Goal: Task Accomplishment & Management: Use online tool/utility

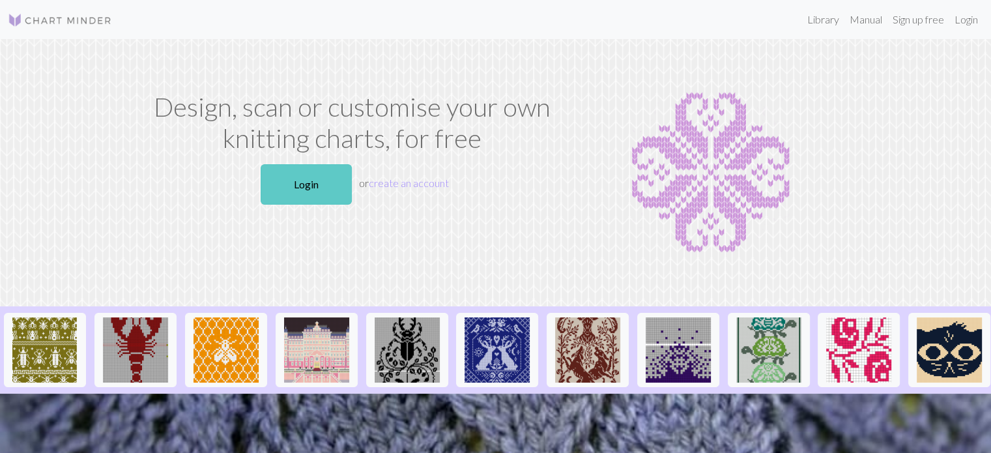
click at [317, 182] on link "Login" at bounding box center [306, 184] width 91 height 40
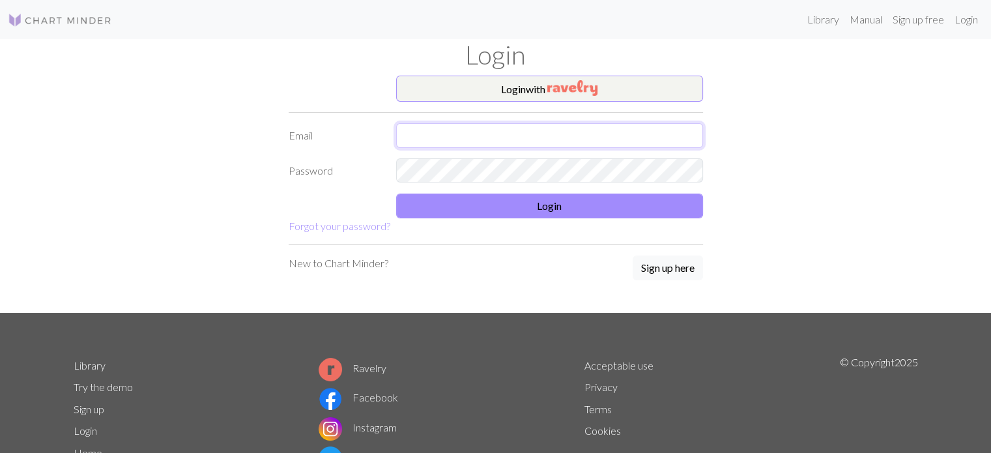
click at [497, 135] on input "text" at bounding box center [549, 135] width 307 height 25
click at [536, 78] on button "Login with" at bounding box center [549, 89] width 307 height 26
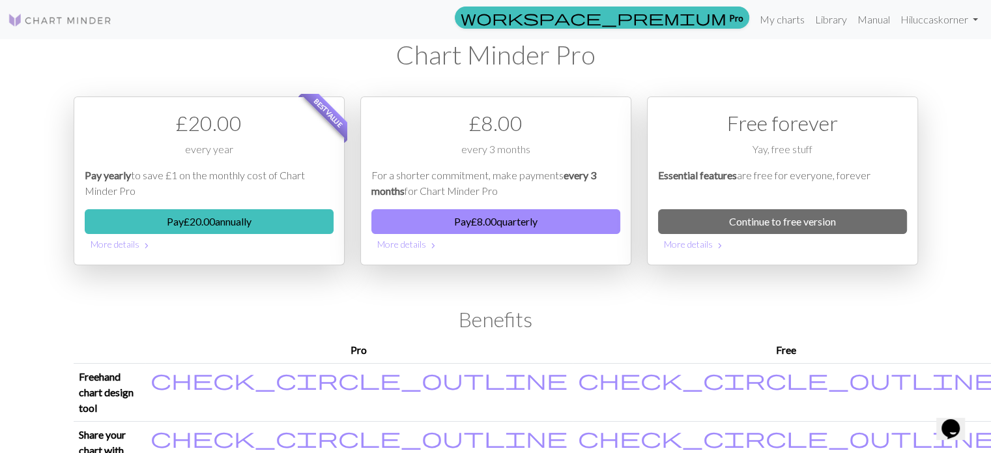
click at [36, 18] on img at bounding box center [60, 20] width 104 height 16
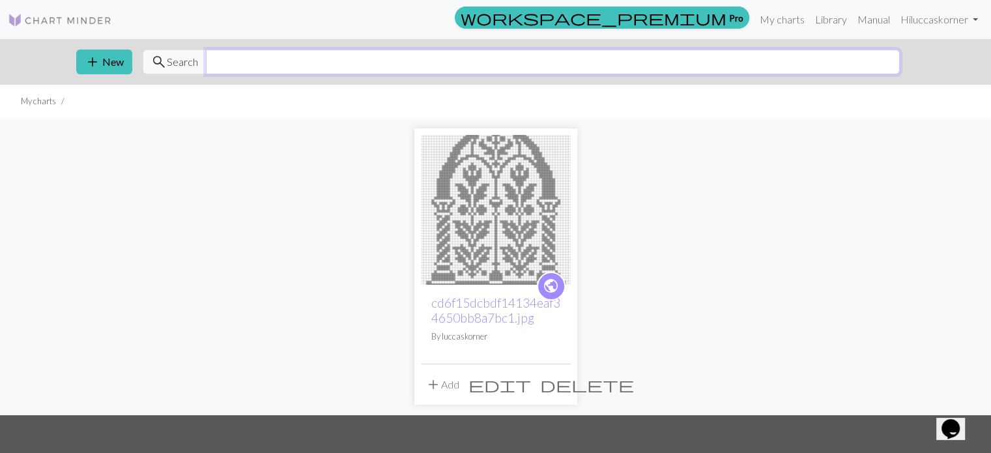
click at [229, 64] on input "text" at bounding box center [553, 62] width 694 height 25
type input "church window"
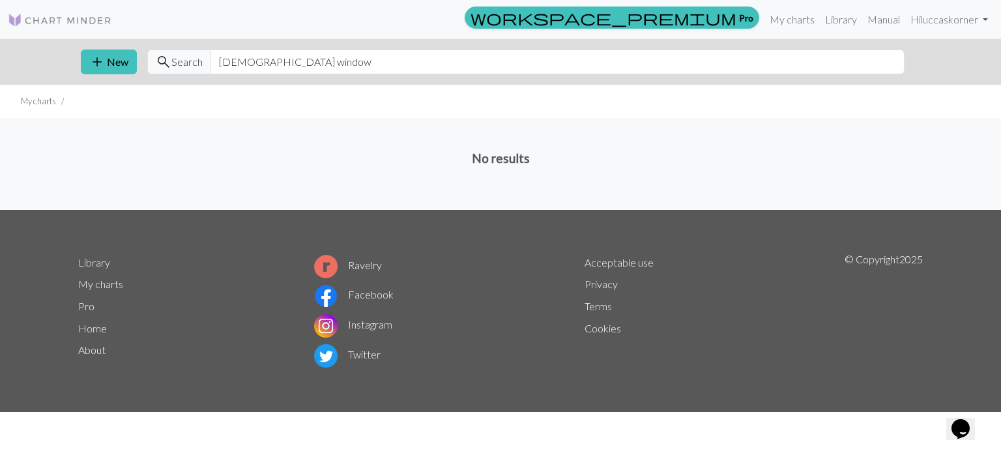
click at [68, 14] on img at bounding box center [60, 20] width 104 height 16
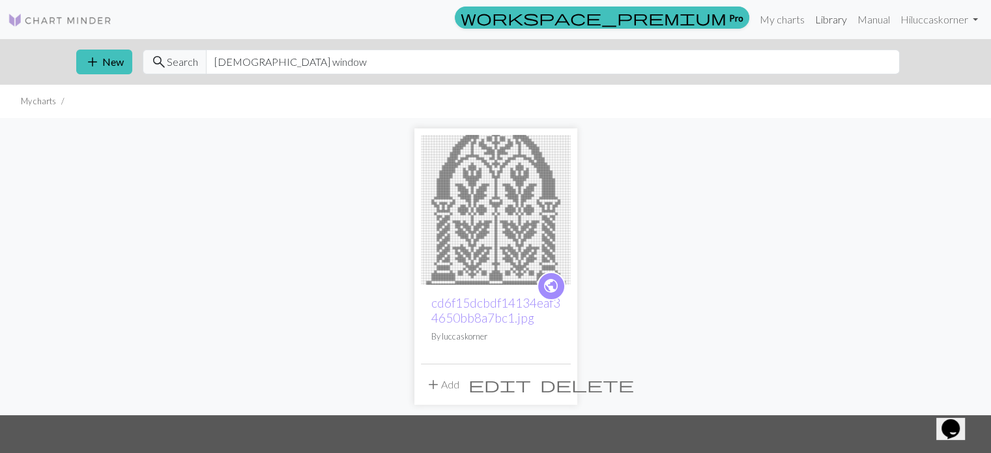
click at [833, 20] on link "Library" at bounding box center [831, 20] width 42 height 26
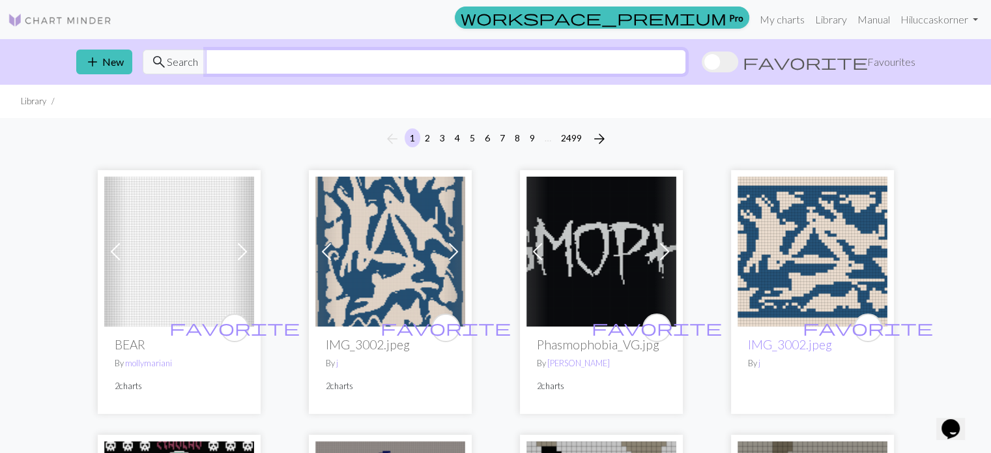
click at [283, 59] on input "text" at bounding box center [446, 62] width 480 height 25
type input "window"
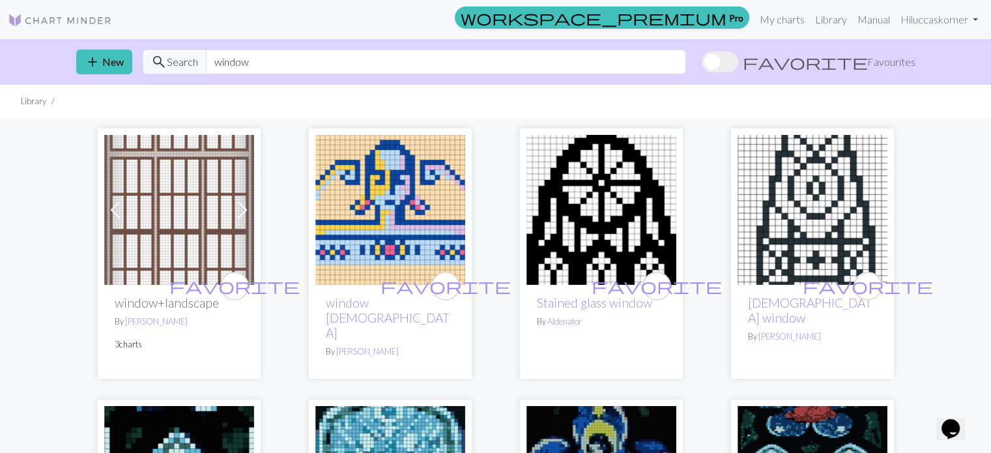
click at [602, 178] on img at bounding box center [601, 210] width 150 height 150
drag, startPoint x: 248, startPoint y: 63, endPoint x: 199, endPoint y: 57, distance: 48.6
click at [201, 58] on div "search Search window" at bounding box center [414, 62] width 543 height 25
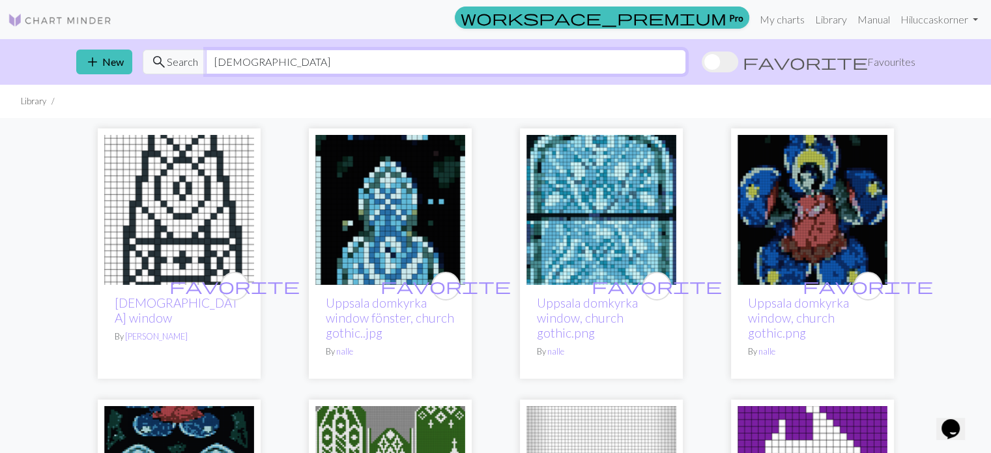
drag, startPoint x: 244, startPoint y: 64, endPoint x: 182, endPoint y: 64, distance: 62.5
click at [190, 64] on div "search Search church" at bounding box center [414, 62] width 543 height 25
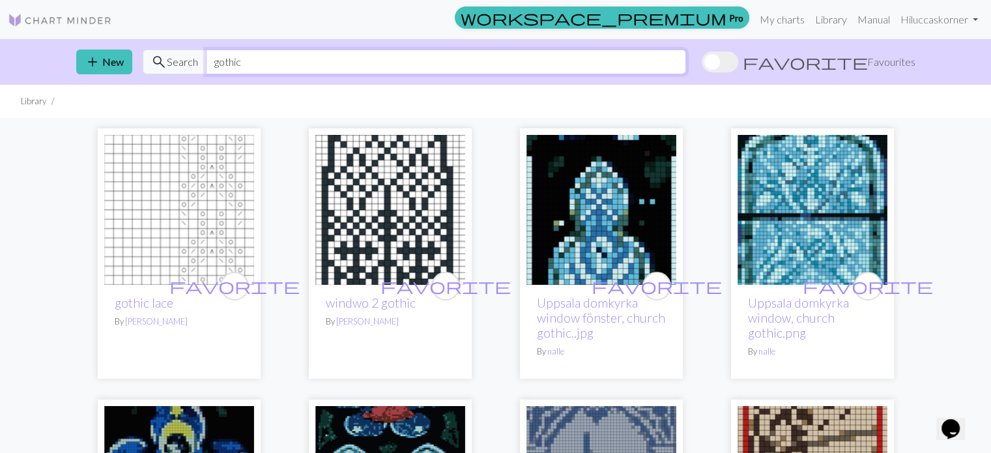
click at [246, 59] on input "gothic" at bounding box center [446, 62] width 480 height 25
click at [246, 57] on input "gothic" at bounding box center [446, 62] width 480 height 25
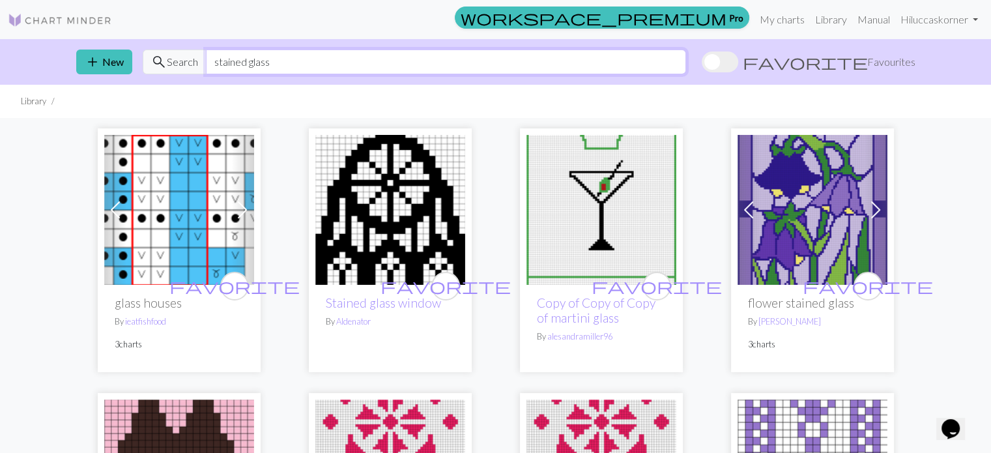
drag, startPoint x: 288, startPoint y: 62, endPoint x: 138, endPoint y: 67, distance: 149.9
click at [147, 67] on div "search Search stained glass" at bounding box center [414, 62] width 543 height 25
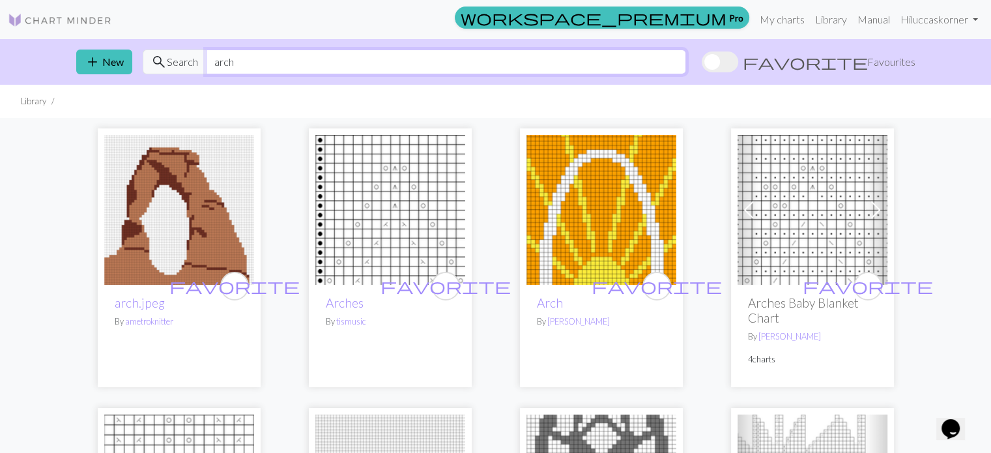
drag, startPoint x: 248, startPoint y: 64, endPoint x: 201, endPoint y: 64, distance: 46.3
click at [203, 64] on div "search Search arch" at bounding box center [414, 62] width 543 height 25
type input "glass"
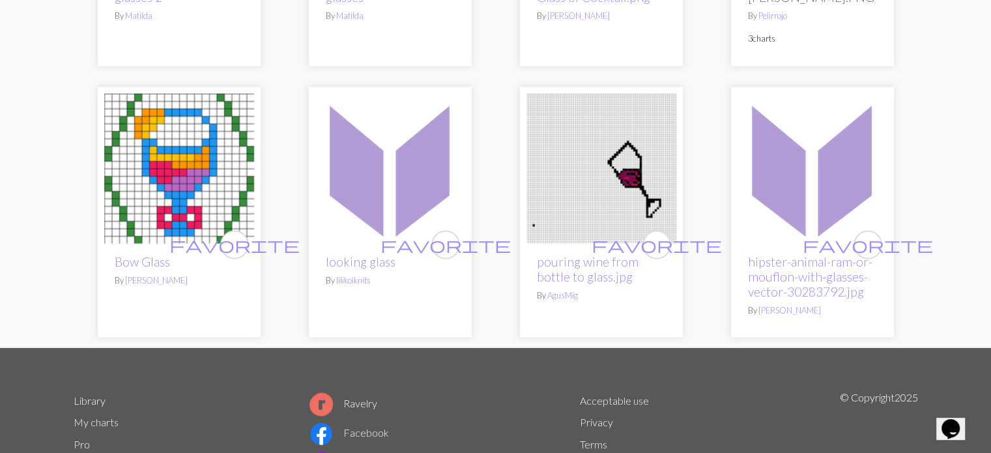
scroll to position [2778, 0]
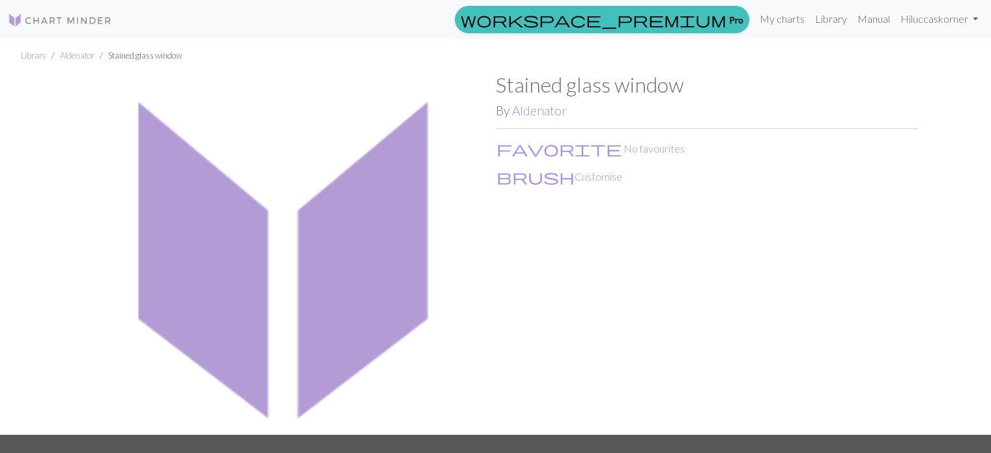
click at [330, 205] on img at bounding box center [285, 253] width 422 height 362
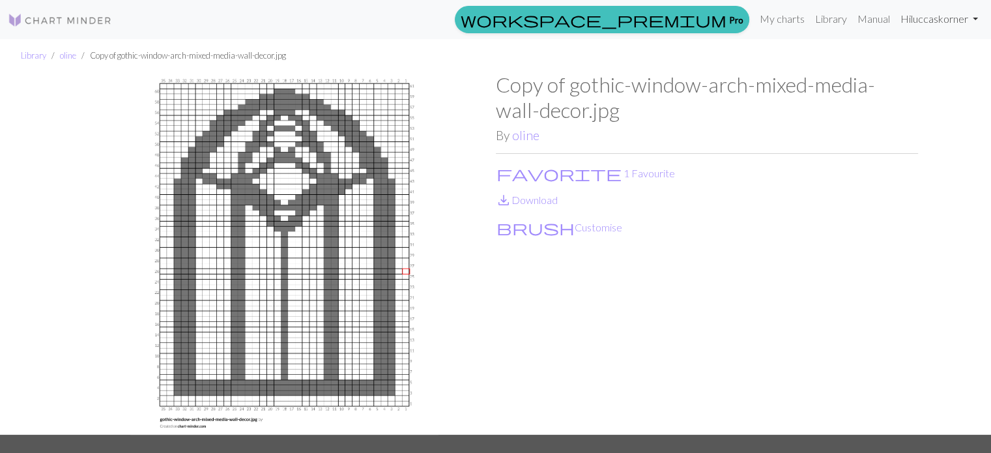
click at [970, 18] on link "Hi luccaskorner" at bounding box center [939, 19] width 88 height 26
click at [823, 25] on link "Library" at bounding box center [831, 19] width 42 height 26
click at [777, 18] on link "My charts" at bounding box center [781, 19] width 55 height 26
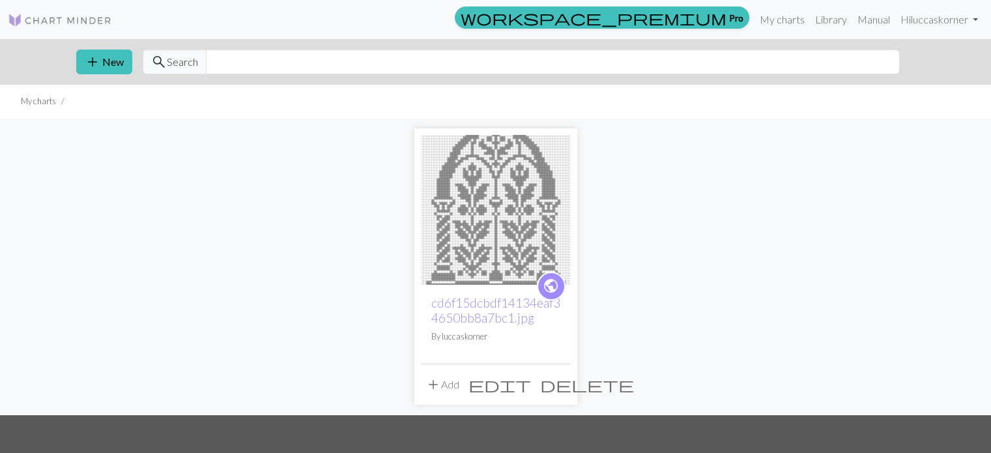
click at [456, 386] on button "add Add" at bounding box center [442, 384] width 43 height 25
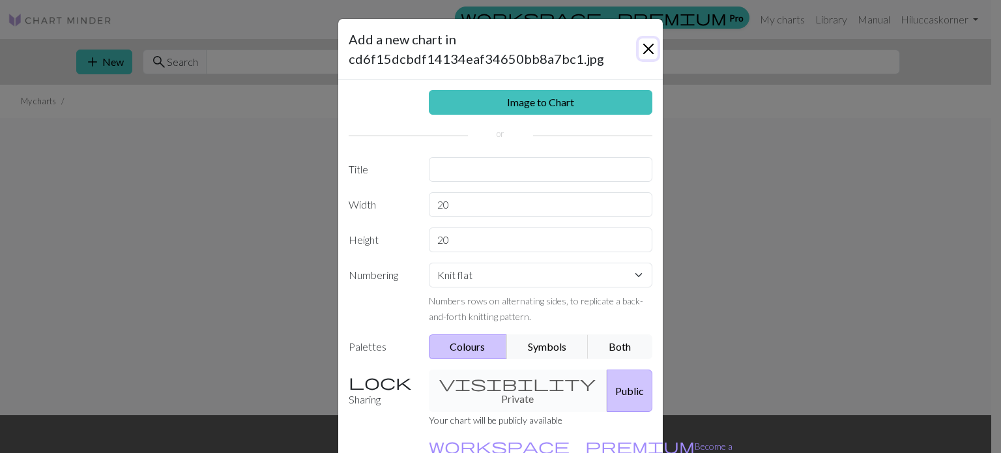
click at [643, 45] on button "Close" at bounding box center [647, 48] width 19 height 21
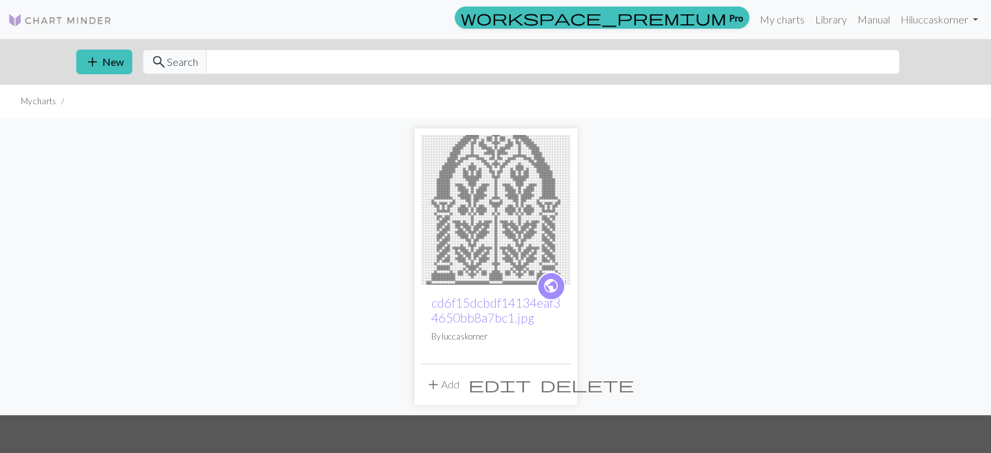
click at [546, 285] on span "public" at bounding box center [551, 286] width 16 height 20
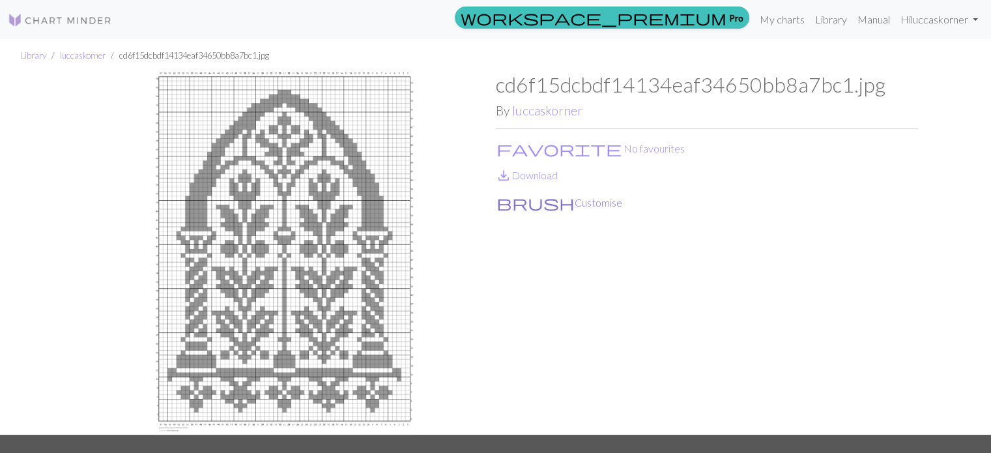
click at [527, 210] on button "brush Customise" at bounding box center [559, 202] width 127 height 17
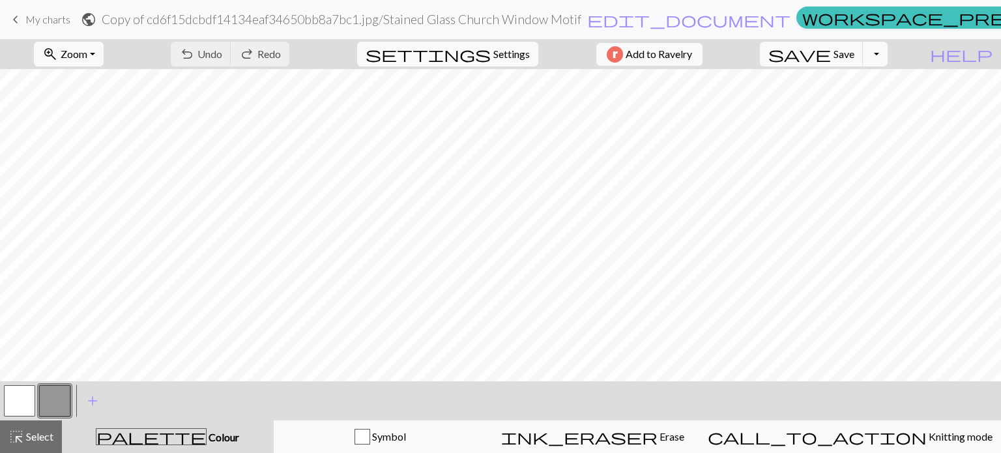
click at [369, 16] on h2 "Copy of cd6f15dcbdf14134eaf34650bb8a7bc1.jpg / Stained Glass Church Window Motif" at bounding box center [341, 19] width 479 height 15
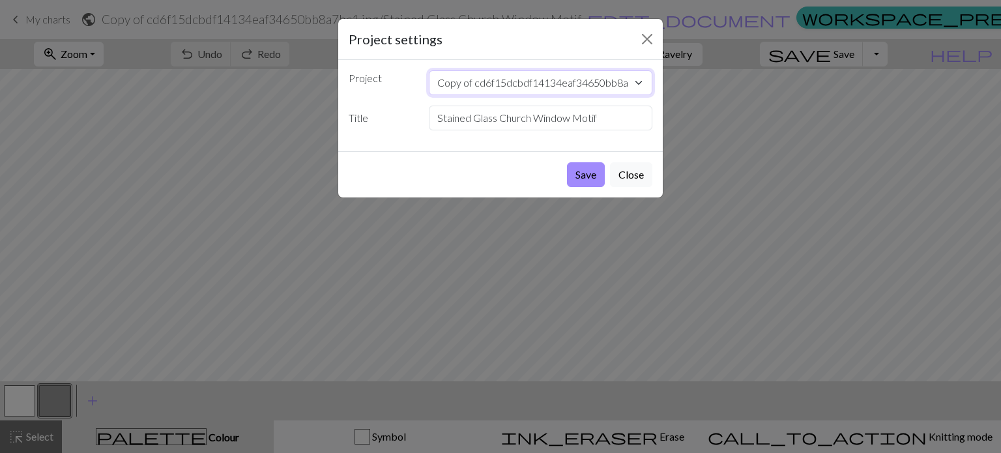
click at [521, 93] on select "Copy of cd6f15dcbdf14134eaf34650bb8a7bc1.jpg cd6f15dcbdf14134eaf34650bb8a7bc1.j…" at bounding box center [541, 82] width 224 height 25
click at [635, 182] on button "Close" at bounding box center [631, 174] width 42 height 25
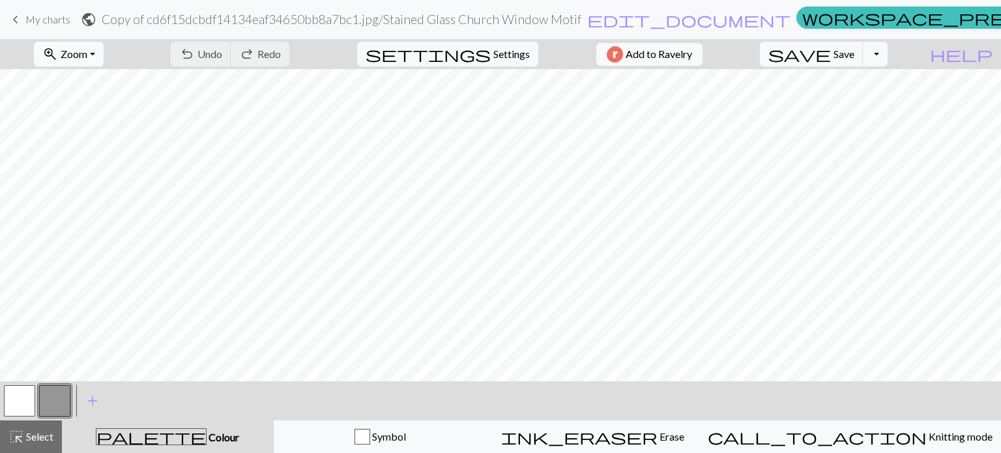
click at [87, 58] on span "Zoom" at bounding box center [74, 54] width 27 height 12
click at [81, 156] on button "50%" at bounding box center [86, 156] width 103 height 21
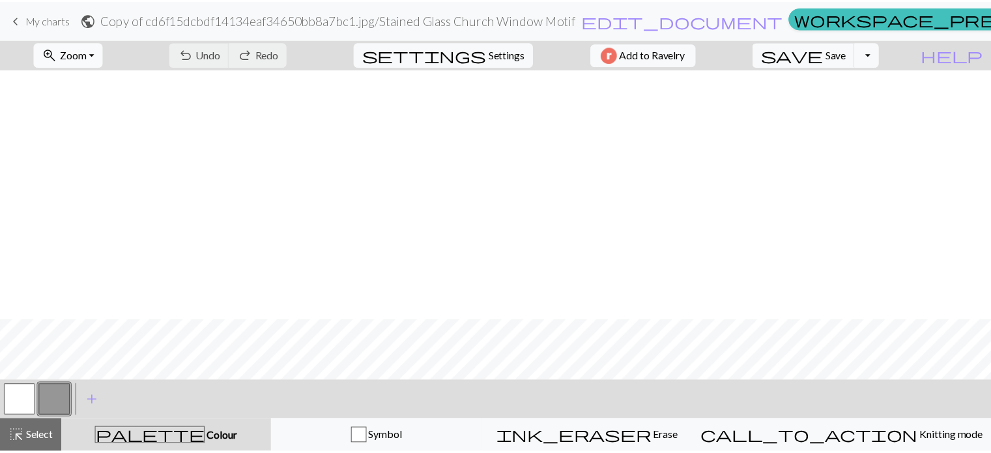
scroll to position [251, 0]
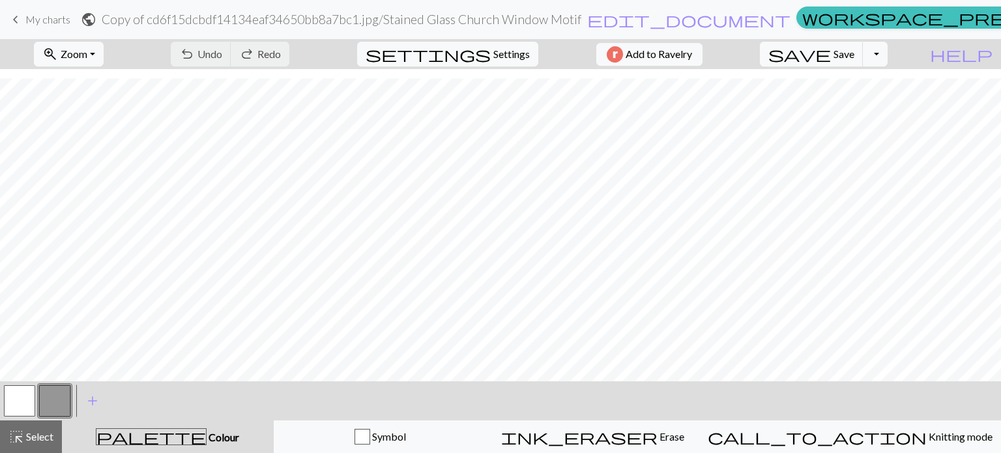
click at [17, 26] on span "keyboard_arrow_left" at bounding box center [16, 19] width 16 height 18
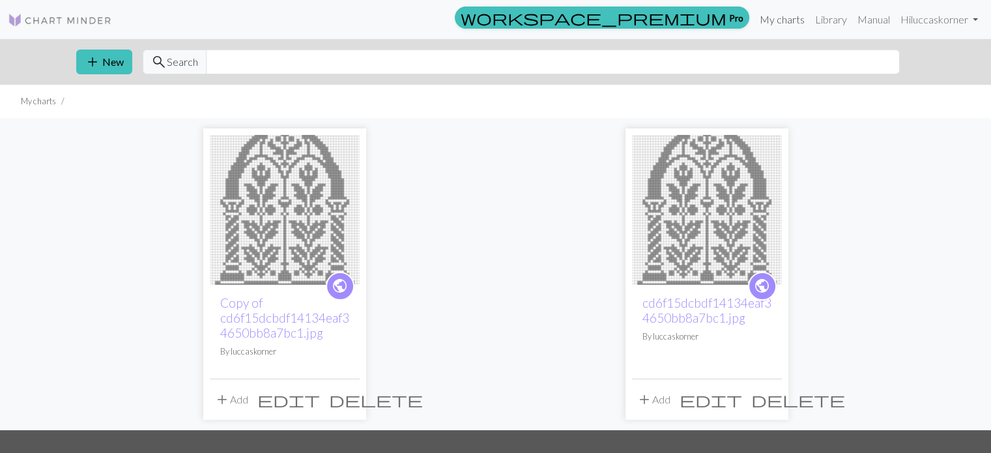
click at [785, 15] on link "My charts" at bounding box center [781, 20] width 55 height 26
click at [357, 404] on button "delete" at bounding box center [375, 399] width 103 height 25
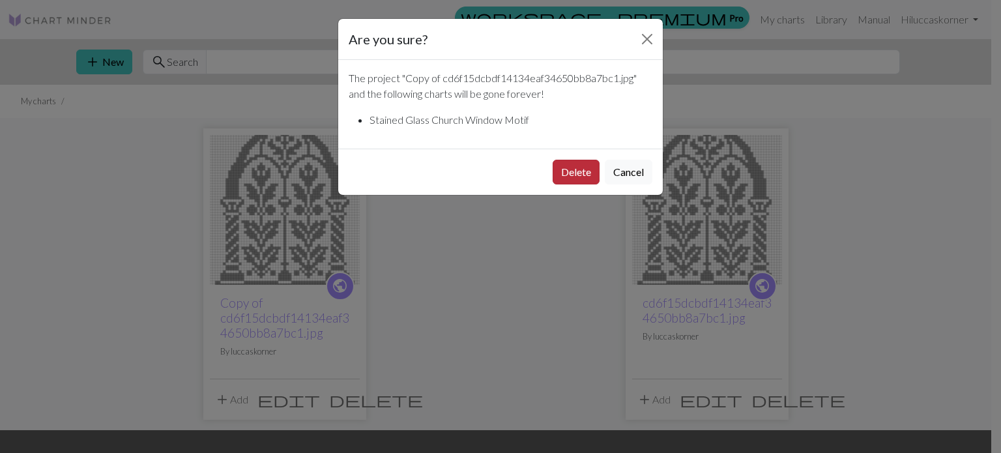
click at [576, 165] on button "Delete" at bounding box center [575, 172] width 47 height 25
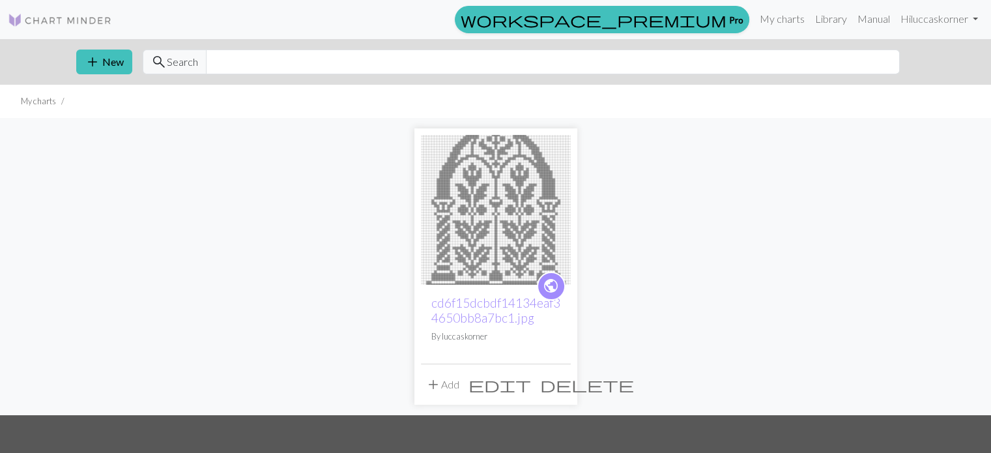
click at [528, 388] on span "edit" at bounding box center [499, 384] width 63 height 18
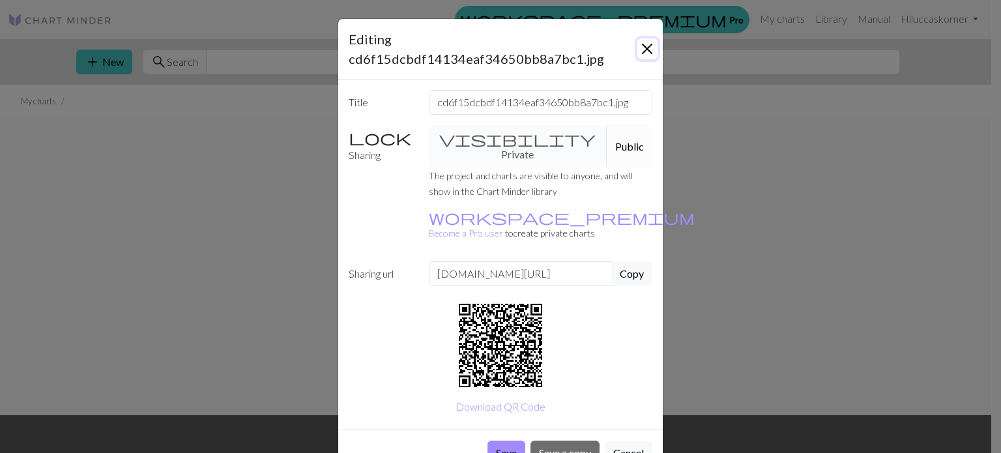
click at [641, 40] on button "Close" at bounding box center [647, 48] width 20 height 21
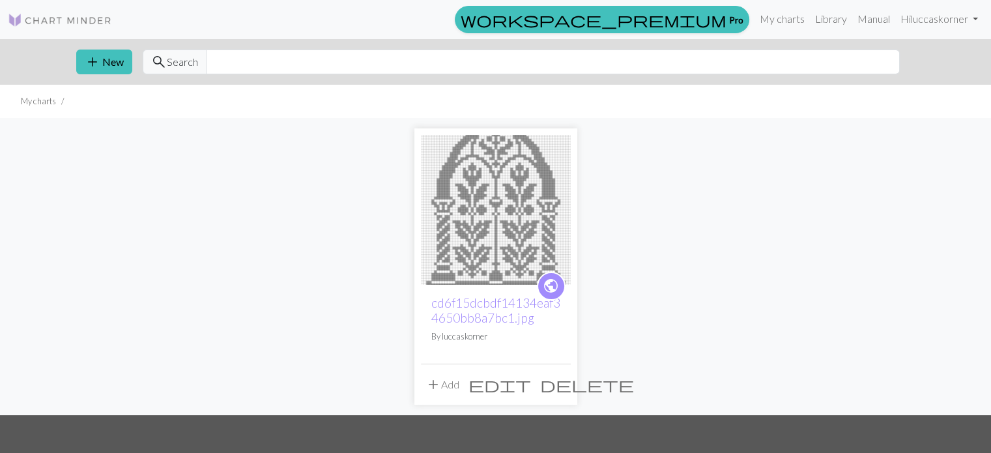
click at [531, 386] on span "edit" at bounding box center [499, 384] width 63 height 18
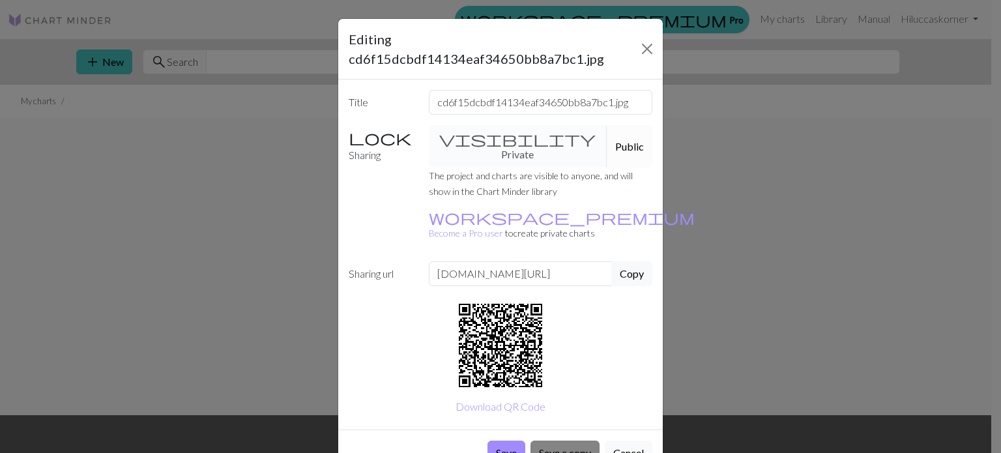
click at [545, 440] on button "Save a copy" at bounding box center [564, 452] width 69 height 25
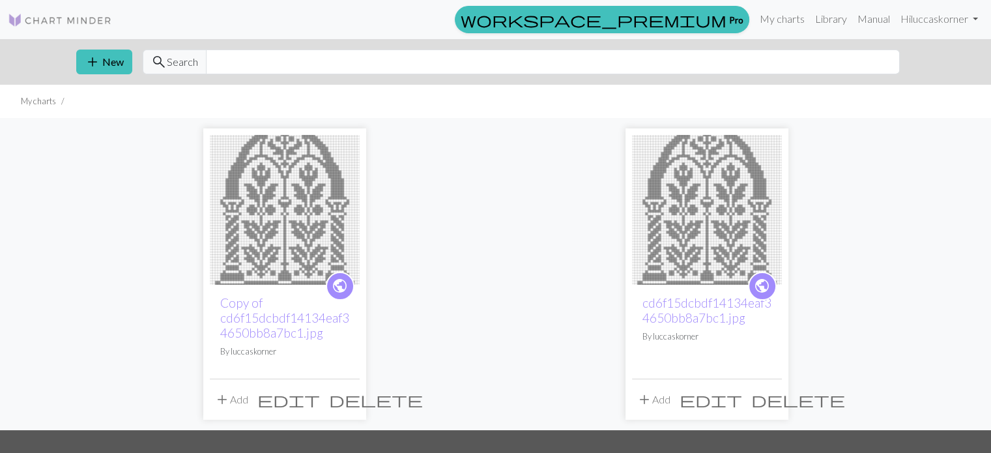
click at [320, 399] on span "edit" at bounding box center [288, 399] width 63 height 18
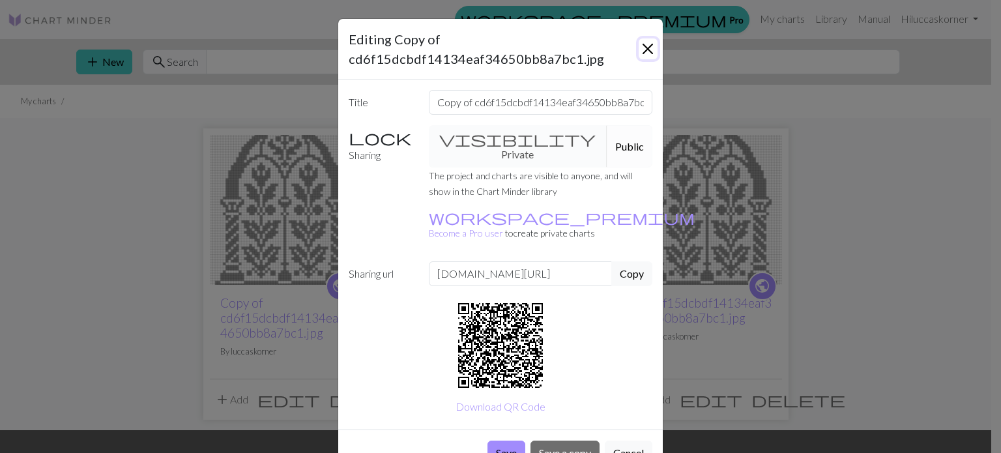
click at [638, 39] on button "Close" at bounding box center [647, 48] width 19 height 21
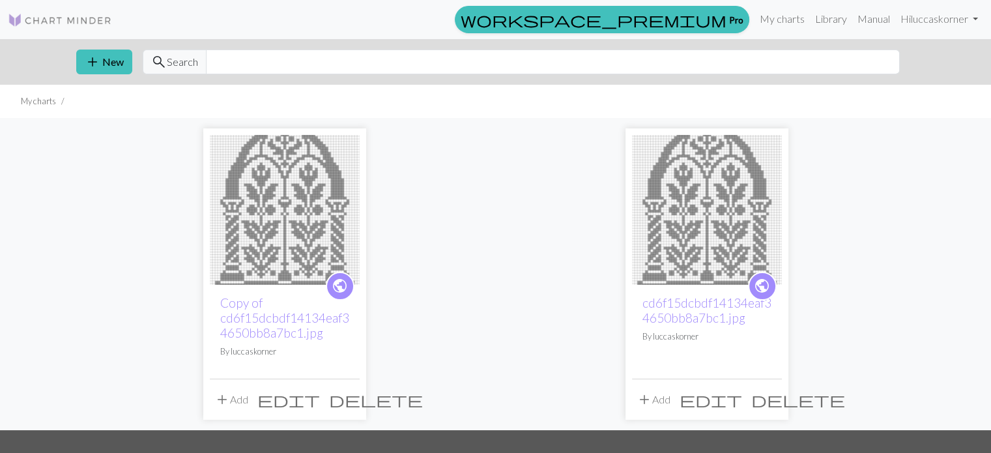
click at [284, 227] on img at bounding box center [285, 210] width 150 height 150
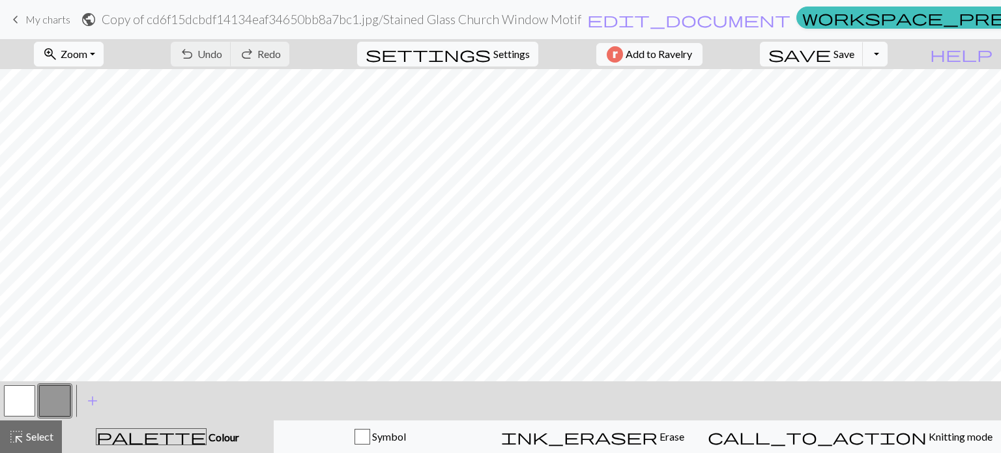
click at [91, 46] on button "zoom_in Zoom Zoom" at bounding box center [69, 54] width 70 height 25
click at [86, 122] on button "Fit height" at bounding box center [86, 124] width 103 height 21
click at [91, 64] on button "zoom_in Zoom Zoom" at bounding box center [69, 54] width 70 height 25
click at [89, 81] on button "Fit all" at bounding box center [86, 82] width 103 height 21
click at [501, 36] on nav "keyboard_arrow_left My charts public Copy of cd6f15dcbdf14134eaf34650bb8a7bc1.j…" at bounding box center [500, 19] width 1001 height 39
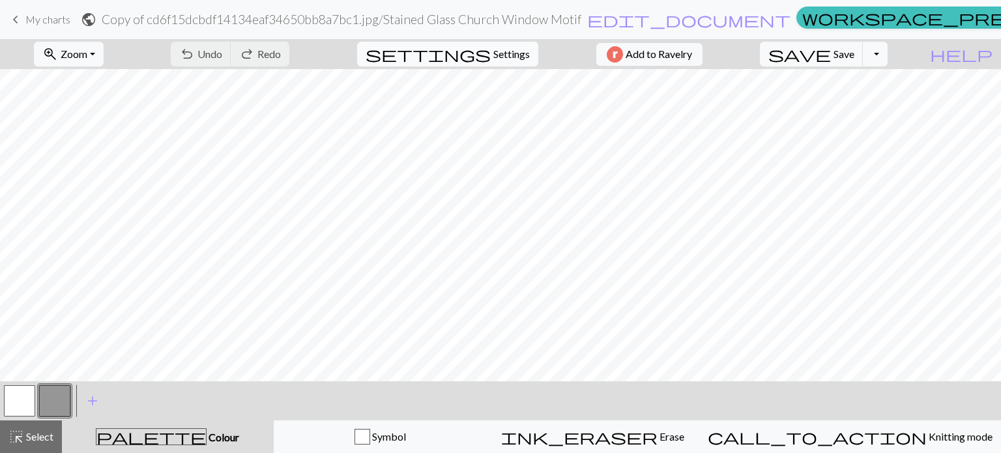
click at [500, 51] on span "Settings" at bounding box center [511, 54] width 36 height 16
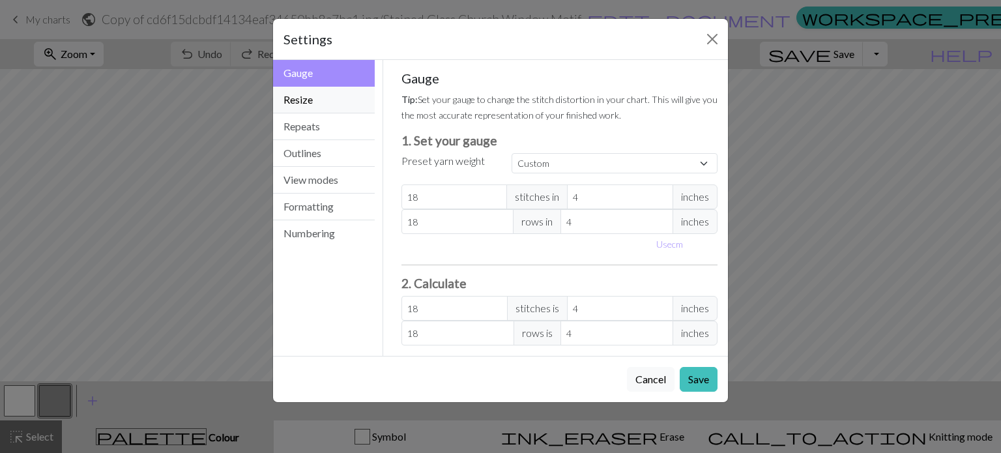
click at [349, 99] on button "Resize" at bounding box center [324, 100] width 102 height 27
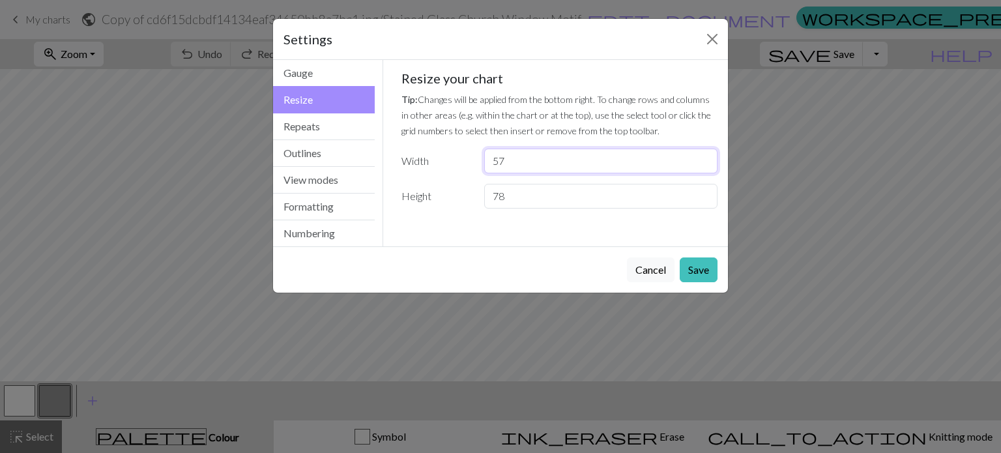
click at [443, 162] on div "Width 57" at bounding box center [559, 161] width 332 height 25
type input "117"
click at [532, 201] on input "78" at bounding box center [600, 196] width 233 height 25
drag, startPoint x: 550, startPoint y: 193, endPoint x: 448, endPoint y: 194, distance: 101.6
click at [453, 194] on div "Height 78" at bounding box center [559, 196] width 332 height 25
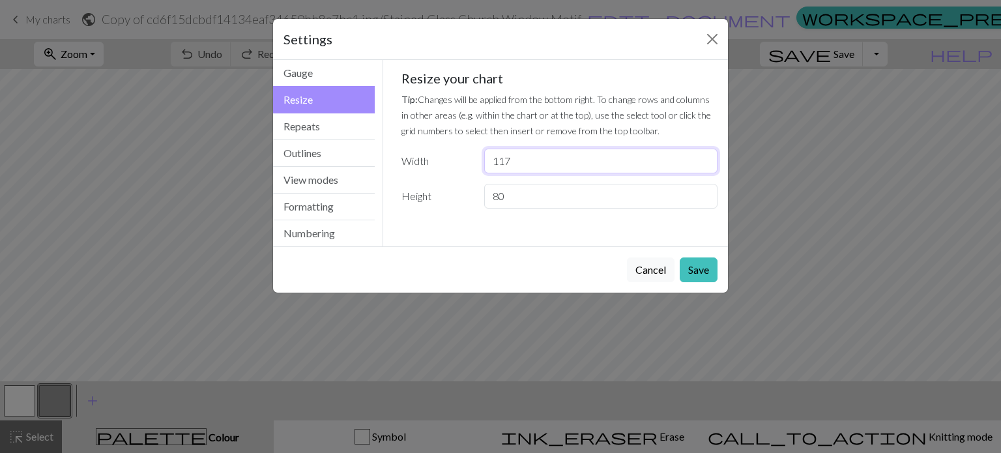
click at [521, 154] on input "117" at bounding box center [600, 161] width 233 height 25
drag, startPoint x: 533, startPoint y: 162, endPoint x: 429, endPoint y: 164, distance: 103.6
click at [429, 164] on div "Width 117" at bounding box center [559, 161] width 332 height 25
click at [537, 192] on input "80" at bounding box center [600, 196] width 233 height 25
drag, startPoint x: 565, startPoint y: 195, endPoint x: 425, endPoint y: 190, distance: 140.2
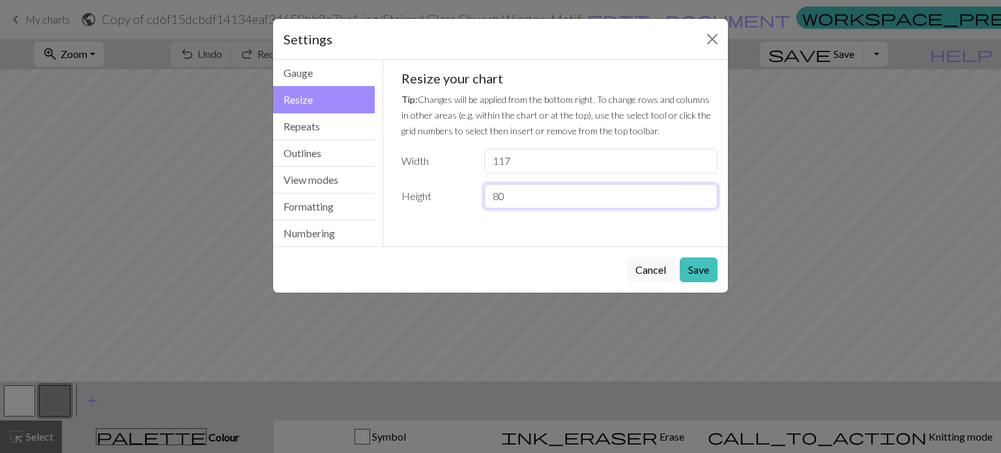
click at [430, 190] on div "Height 80" at bounding box center [559, 196] width 332 height 25
type input "110"
click at [690, 263] on button "Save" at bounding box center [698, 269] width 38 height 25
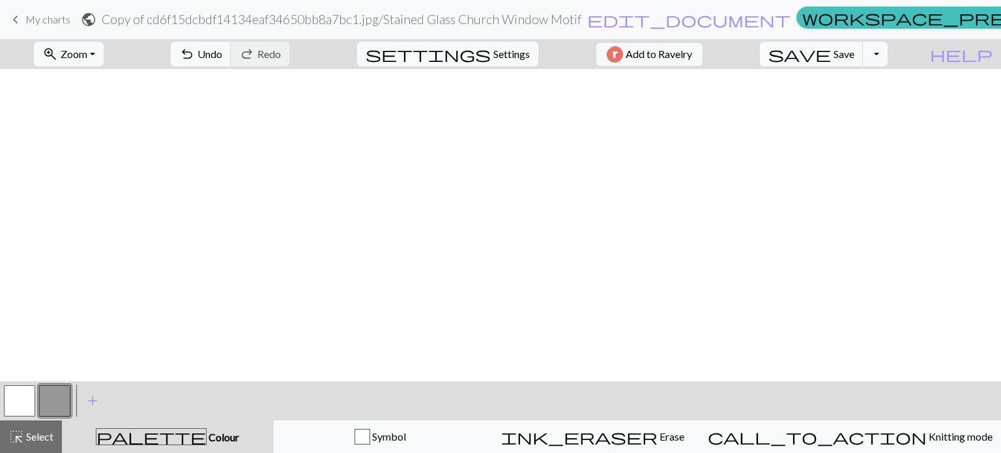
scroll to position [25, 0]
click at [40, 440] on span "Select" at bounding box center [38, 436] width 29 height 12
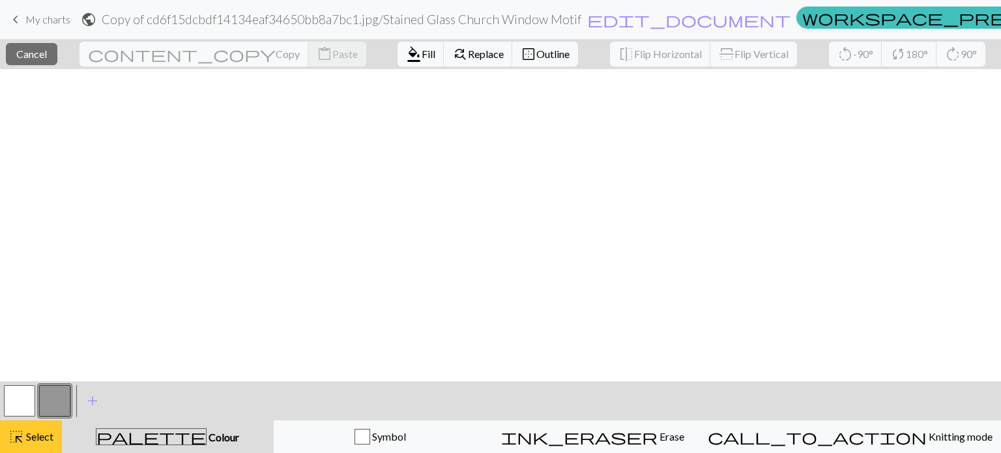
scroll to position [351, 0]
click at [276, 56] on span "Copy" at bounding box center [288, 54] width 24 height 12
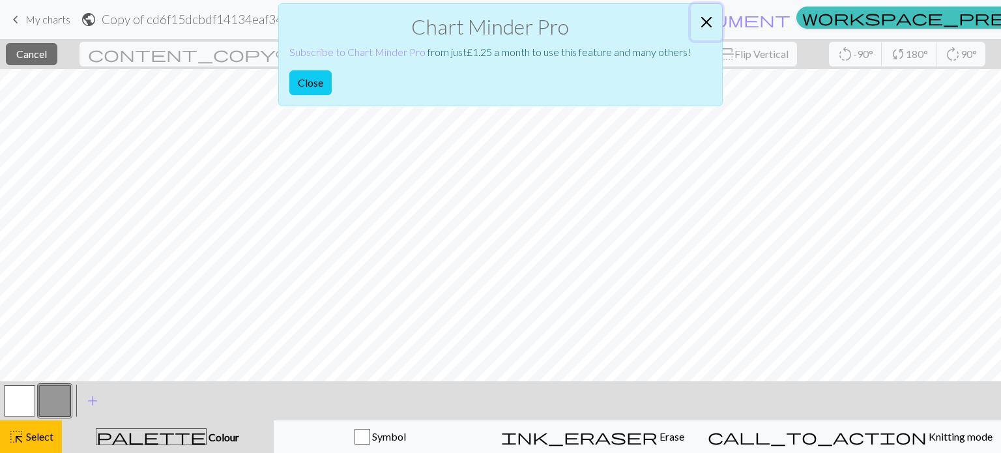
click at [709, 20] on button "Close" at bounding box center [706, 22] width 31 height 36
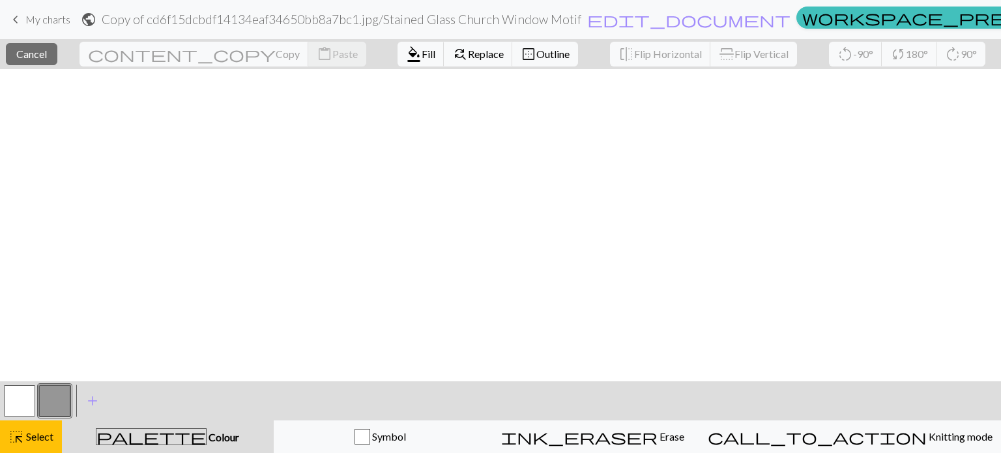
scroll to position [0, 0]
click at [634, 57] on span "Flip Horizontal" at bounding box center [668, 54] width 68 height 12
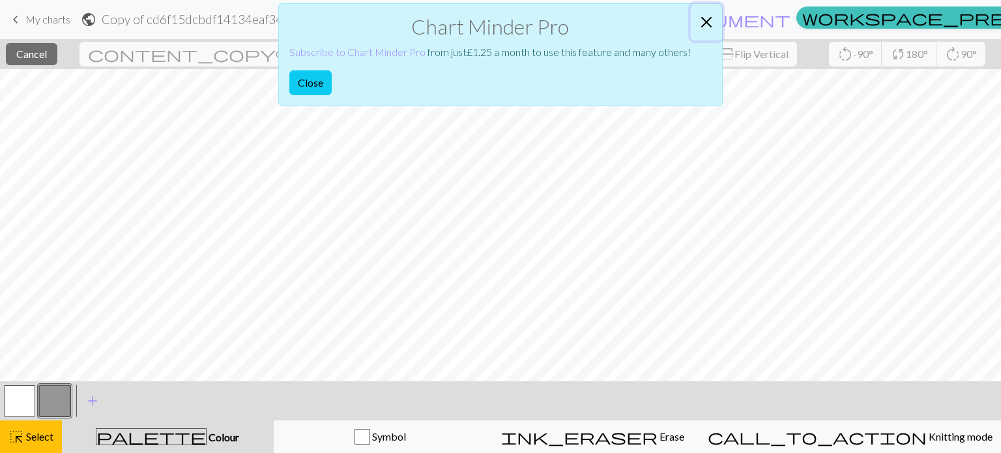
click at [707, 20] on button "Close" at bounding box center [706, 22] width 31 height 36
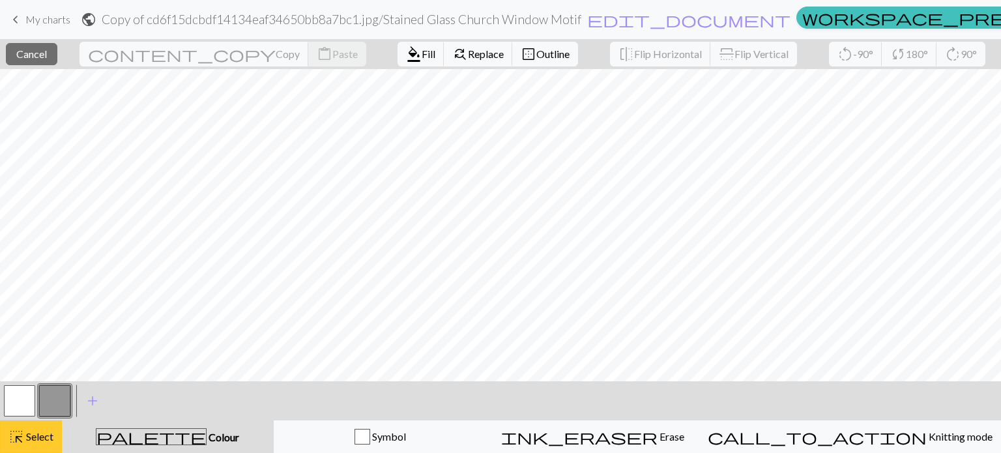
click at [16, 437] on span "highlight_alt" at bounding box center [16, 436] width 16 height 18
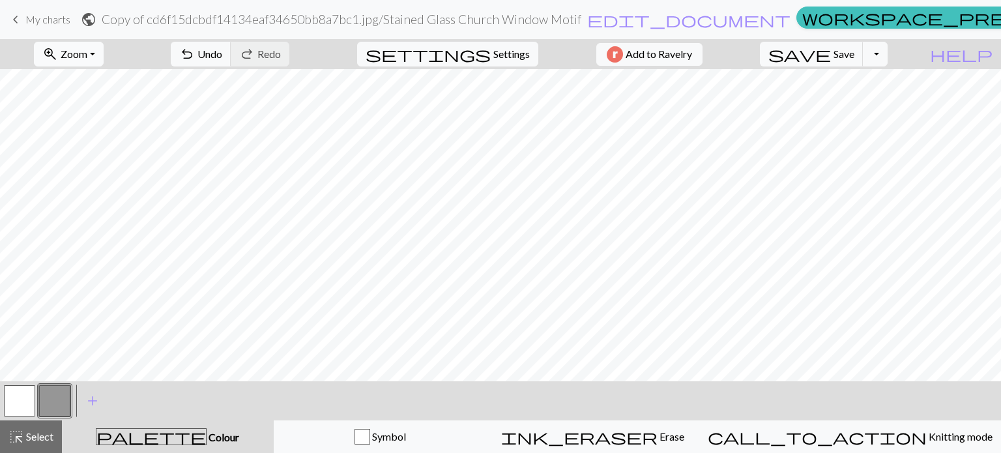
click at [104, 52] on button "zoom_in Zoom Zoom" at bounding box center [69, 54] width 70 height 25
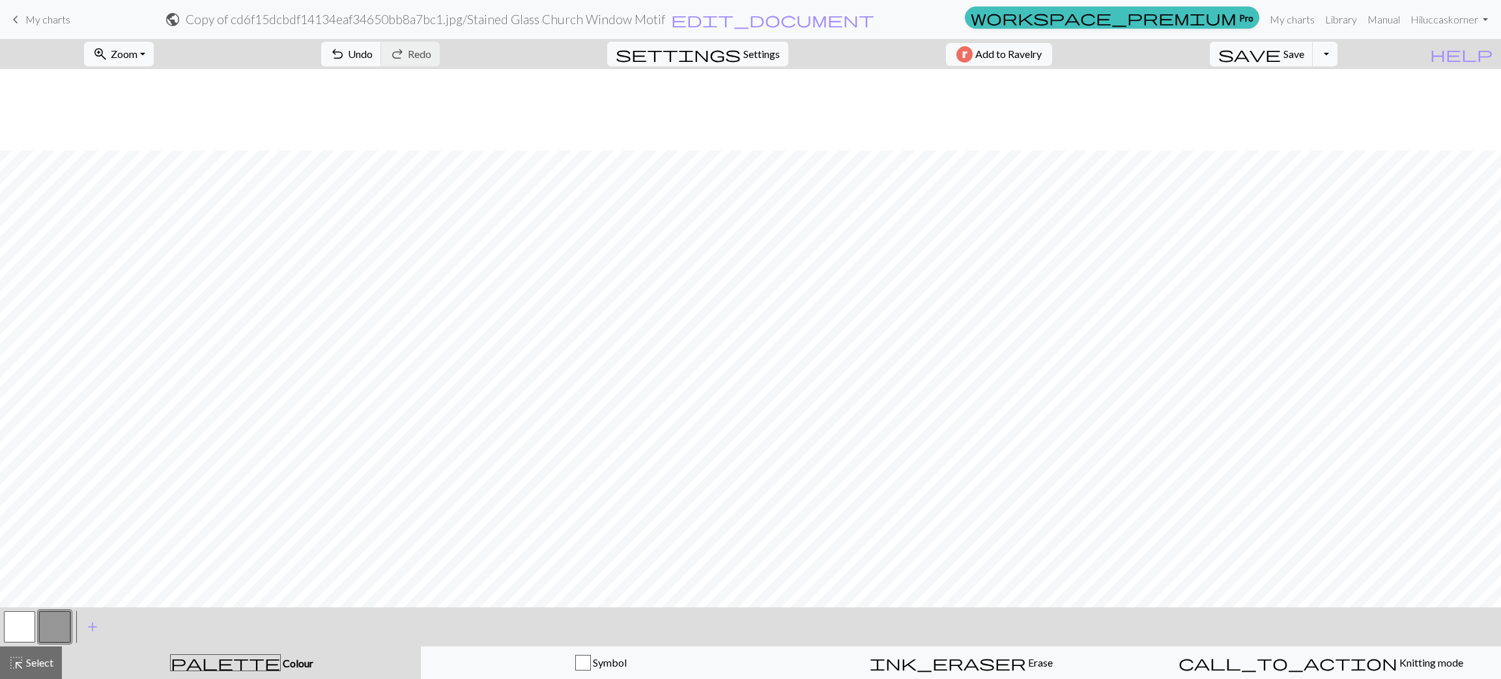
scroll to position [238, 0]
click at [134, 40] on div "zoom_in Zoom Zoom Fit all Fit width Fit height 50% 100% 150% 200%" at bounding box center [118, 54] width 89 height 30
click at [135, 60] on button "zoom_in Zoom Zoom" at bounding box center [119, 54] width 70 height 25
click at [139, 181] on button "100%" at bounding box center [136, 177] width 103 height 21
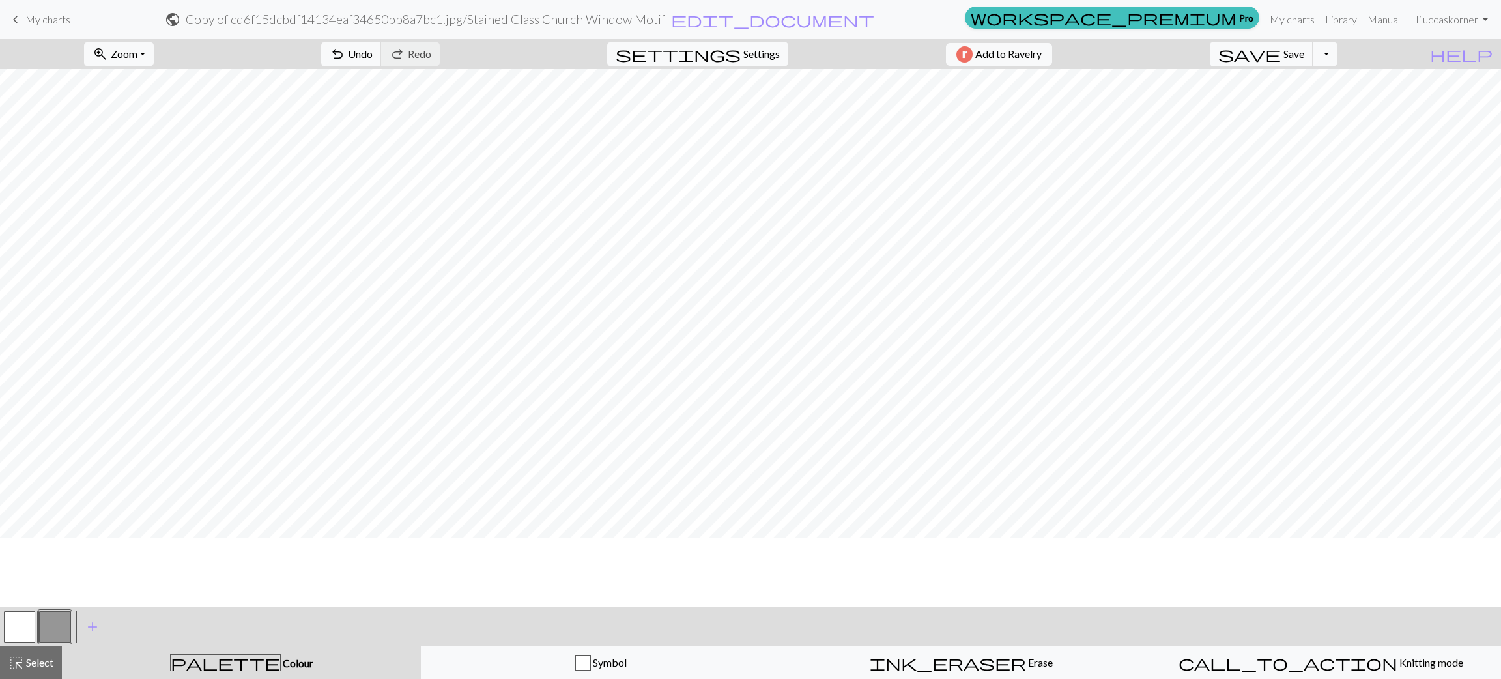
scroll to position [0, 0]
